Goal: Task Accomplishment & Management: Use online tool/utility

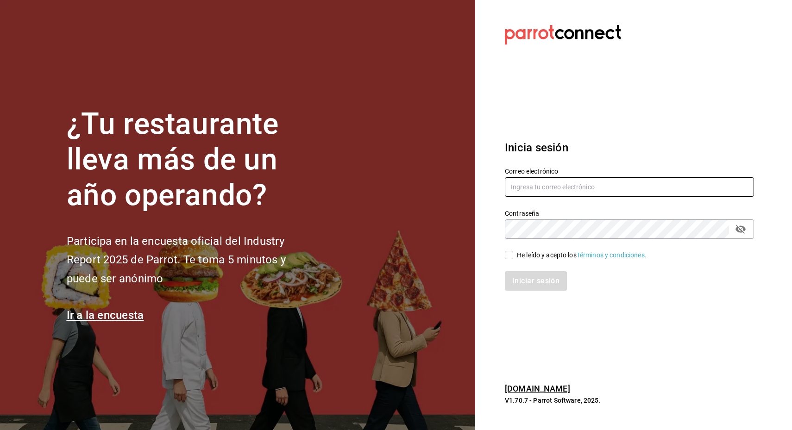
click at [559, 188] on input "text" at bounding box center [629, 186] width 249 height 19
type input "s"
type input "[EMAIL_ADDRESS][DOMAIN_NAME]"
click at [748, 228] on button "passwordField" at bounding box center [741, 229] width 16 height 16
click at [500, 256] on div "He leído y acepto los Términos y condiciones." at bounding box center [624, 249] width 260 height 21
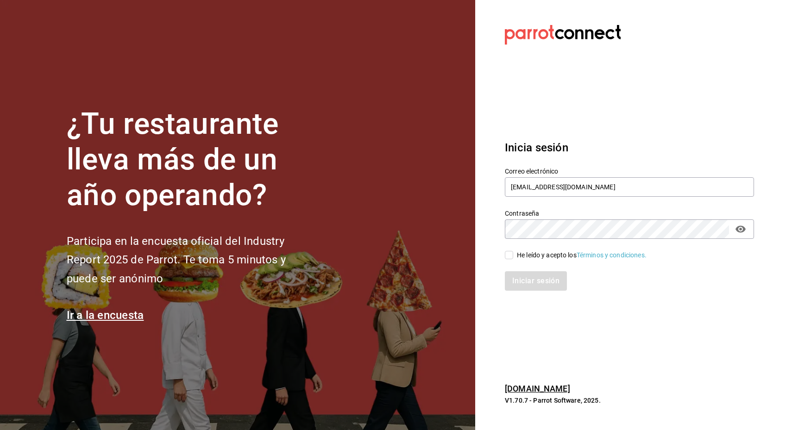
click at [511, 257] on input "He leído y acepto los Términos y condiciones." at bounding box center [509, 255] width 8 height 8
checkbox input "true"
click at [524, 283] on button "Iniciar sesión" at bounding box center [536, 281] width 63 height 19
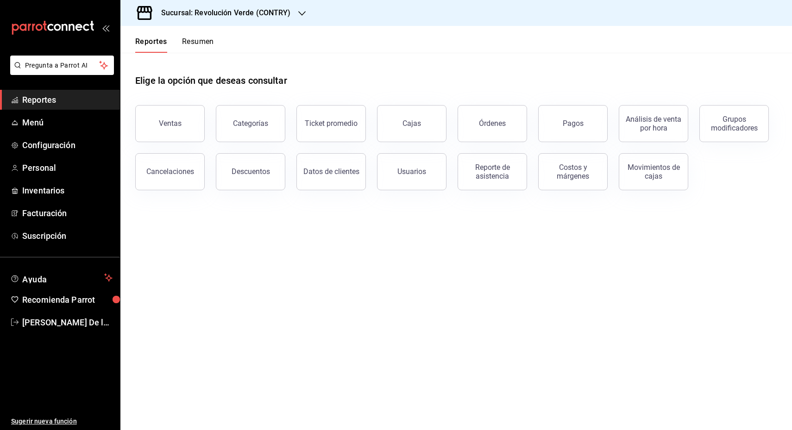
click at [241, 12] on h3 "Sucursal: Revolución Verde (CONTRY)" at bounding box center [222, 12] width 137 height 11
click at [202, 62] on span "Revolución Verde (PURISIMA)" at bounding box center [171, 61] width 87 height 10
click at [195, 130] on button "Ventas" at bounding box center [170, 123] width 70 height 37
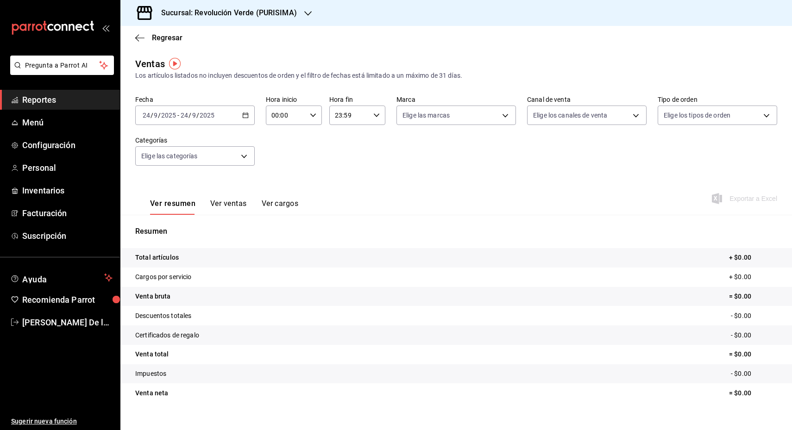
click at [247, 113] on div "[DATE] [DATE] - [DATE] [DATE]" at bounding box center [195, 115] width 120 height 19
click at [171, 223] on span "Rango de fechas" at bounding box center [179, 227] width 72 height 10
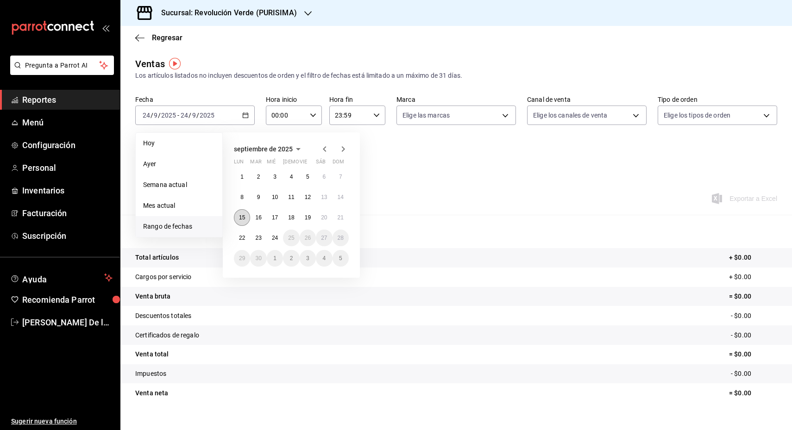
click at [241, 222] on button "15" at bounding box center [242, 217] width 16 height 17
click at [338, 220] on abbr "21" at bounding box center [341, 218] width 6 height 6
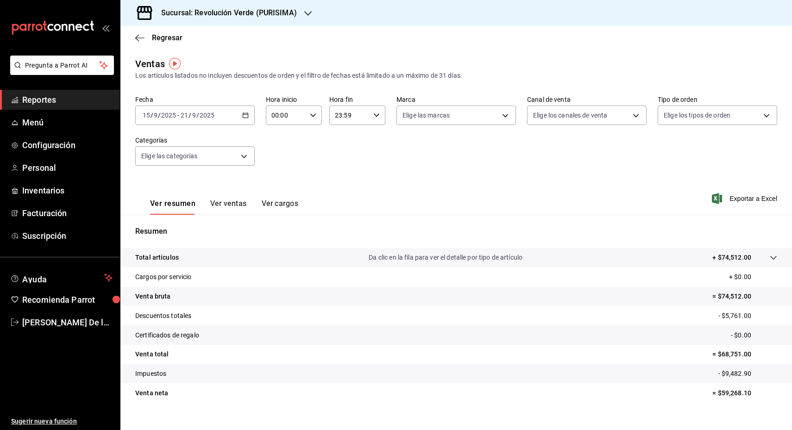
click at [33, 105] on span "Reportes" at bounding box center [67, 100] width 90 height 13
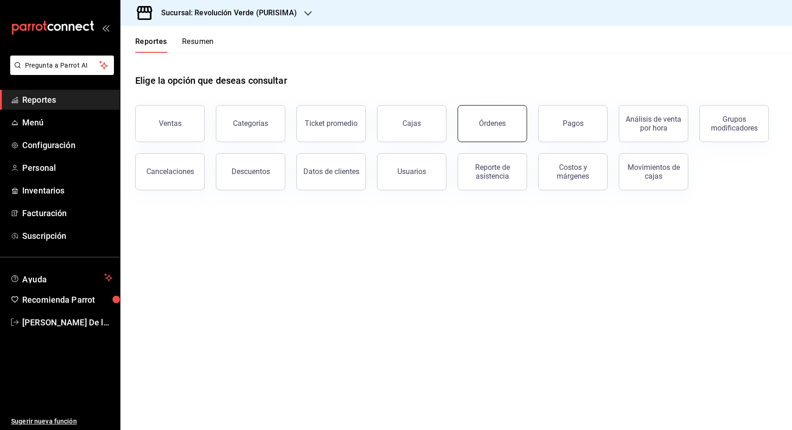
click at [496, 128] on button "Órdenes" at bounding box center [493, 123] width 70 height 37
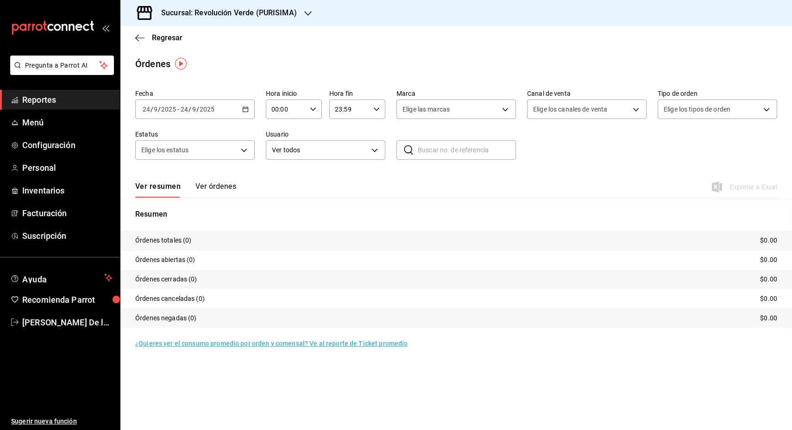
click at [244, 107] on icon "button" at bounding box center [245, 109] width 6 height 6
click at [181, 238] on span "Rango de fechas" at bounding box center [179, 242] width 72 height 10
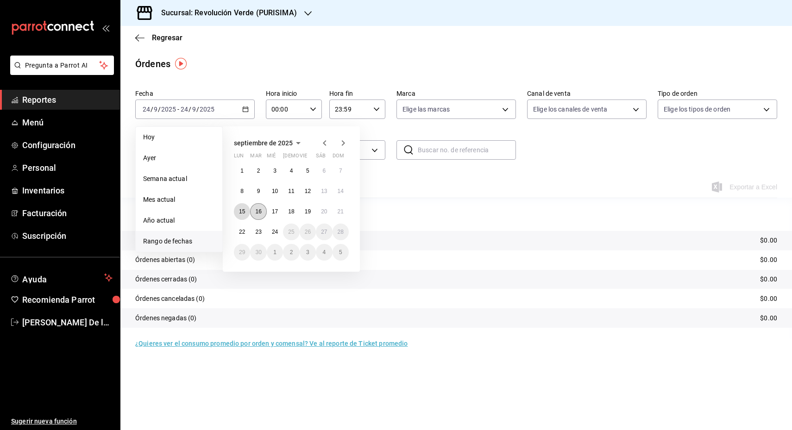
click at [242, 212] on abbr "15" at bounding box center [242, 212] width 6 height 6
click at [339, 211] on abbr "21" at bounding box center [341, 212] width 6 height 6
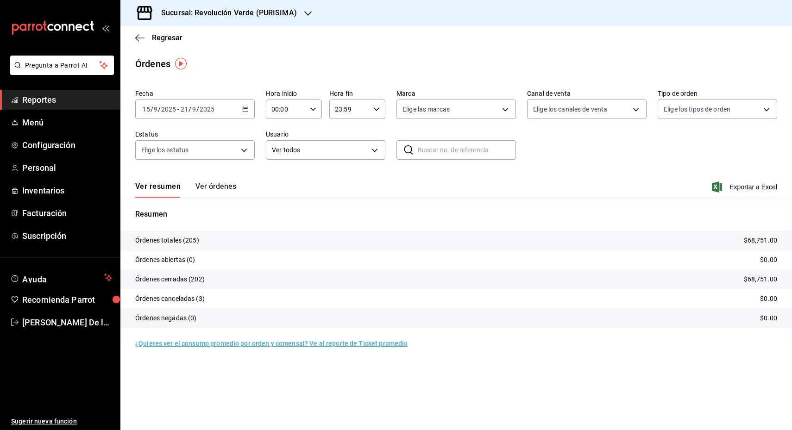
click at [754, 184] on span "Exportar a Excel" at bounding box center [745, 187] width 63 height 11
click at [233, 13] on h3 "Sucursal: Revolución Verde (PURISIMA)" at bounding box center [225, 12] width 143 height 11
click at [200, 44] on span "Revolución Verde (CONTRY)" at bounding box center [169, 40] width 82 height 10
click at [745, 188] on span "Exportar a Excel" at bounding box center [745, 187] width 63 height 11
